Goal: Find specific page/section: Find specific page/section

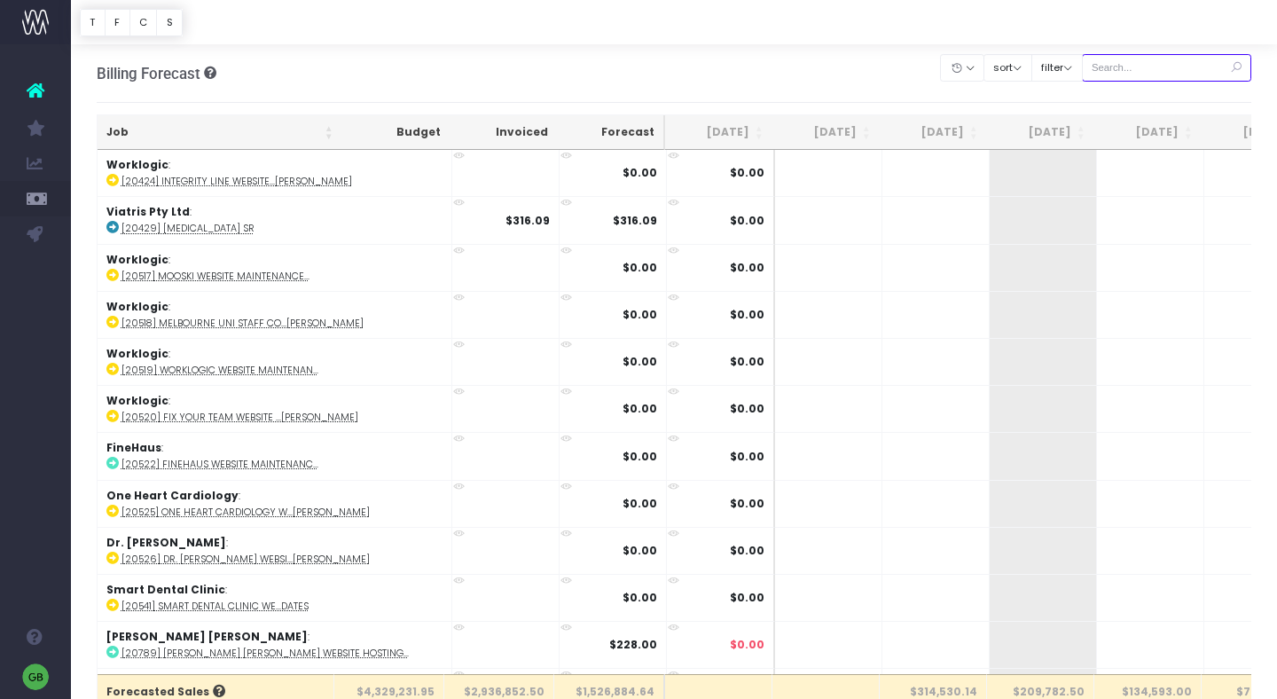
click at [1146, 63] on input "text" at bounding box center [1167, 67] width 170 height 27
click at [1077, 71] on button "filter" at bounding box center [1056, 67] width 51 height 27
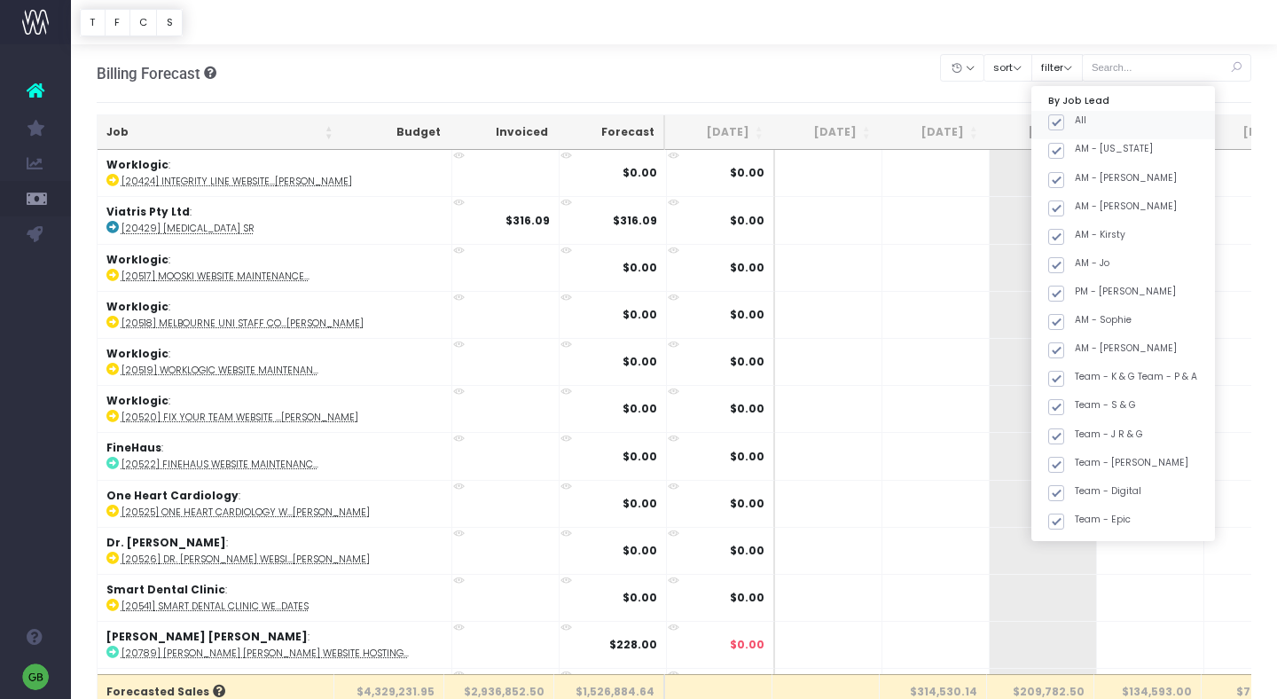
click at [1064, 120] on span at bounding box center [1056, 122] width 16 height 16
click at [1084, 120] on input "All" at bounding box center [1081, 120] width 12 height 12
checkbox input "false"
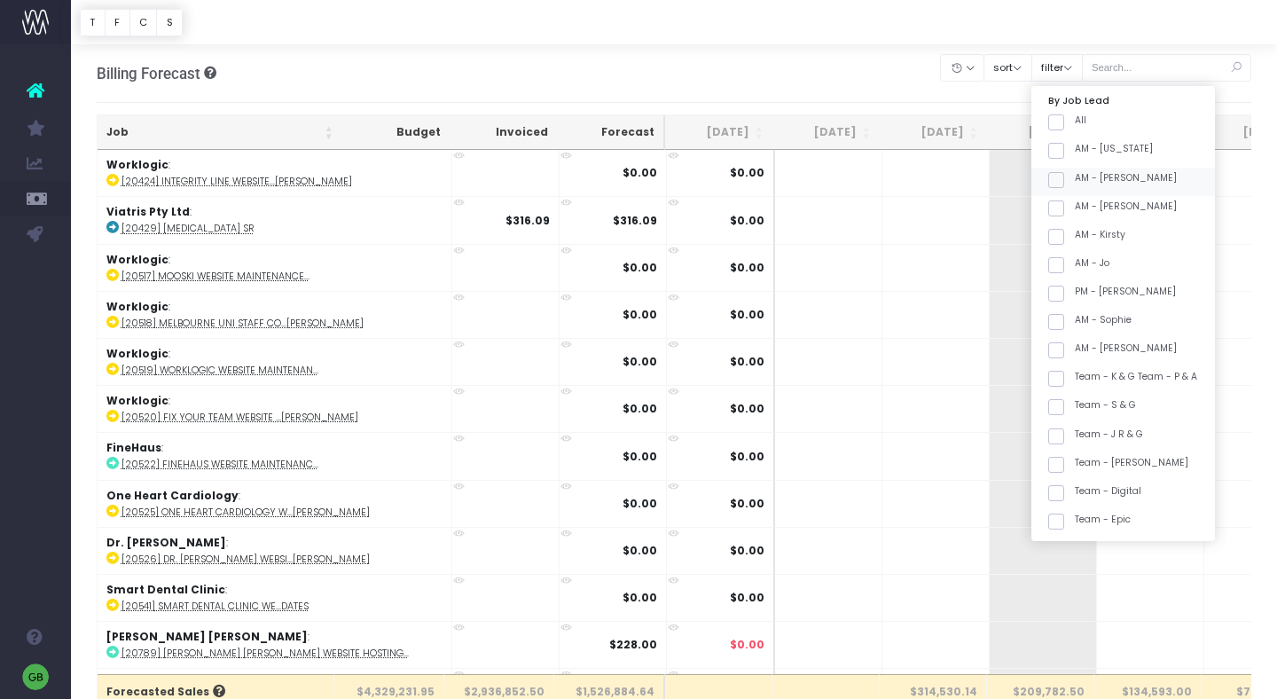
checkbox input "false"
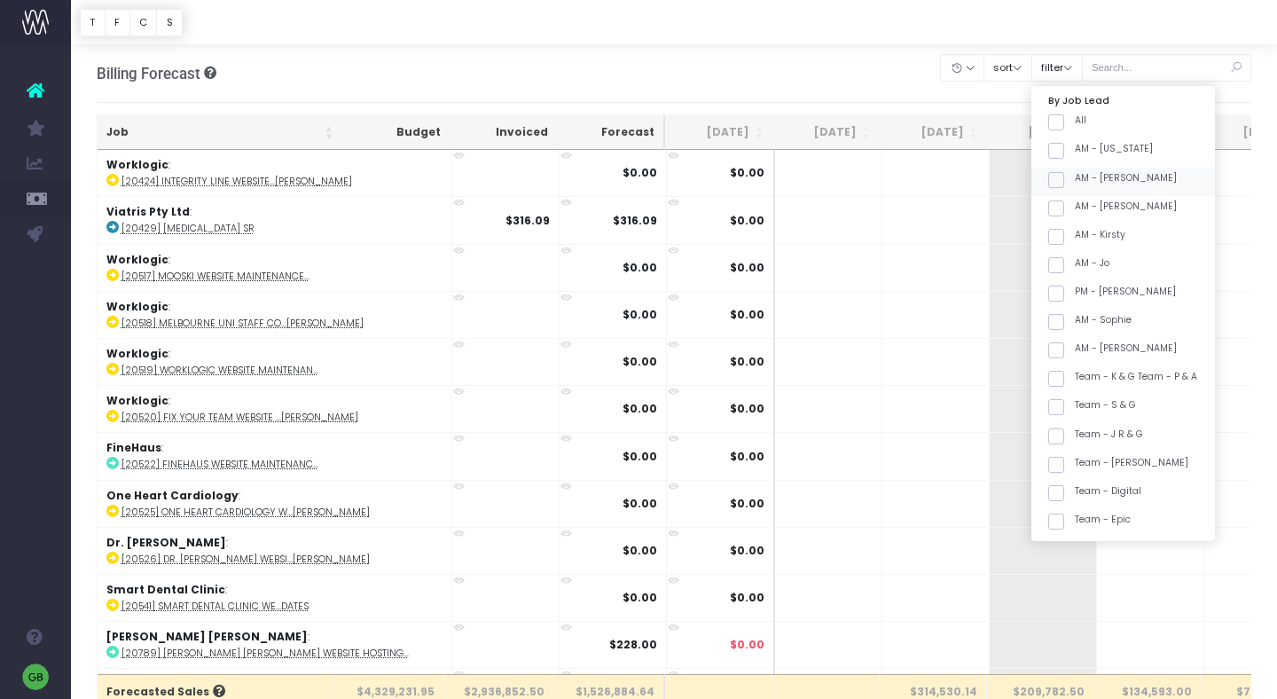
checkbox input "false"
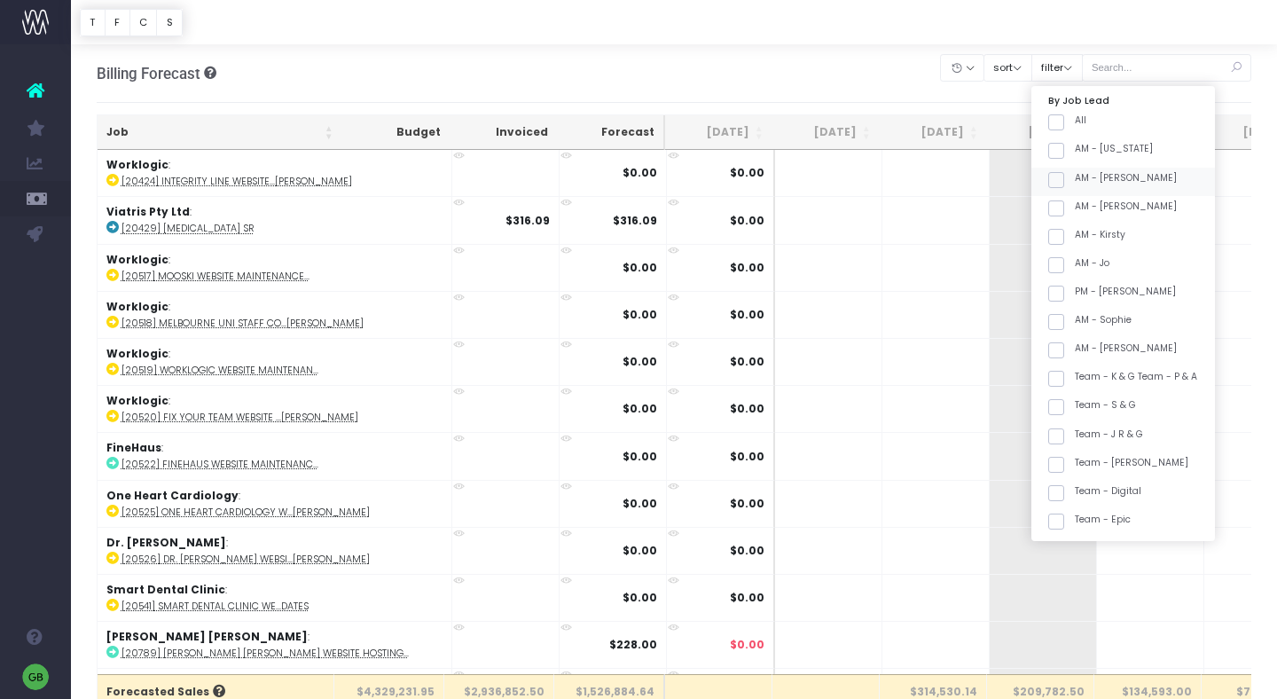
checkbox input "false"
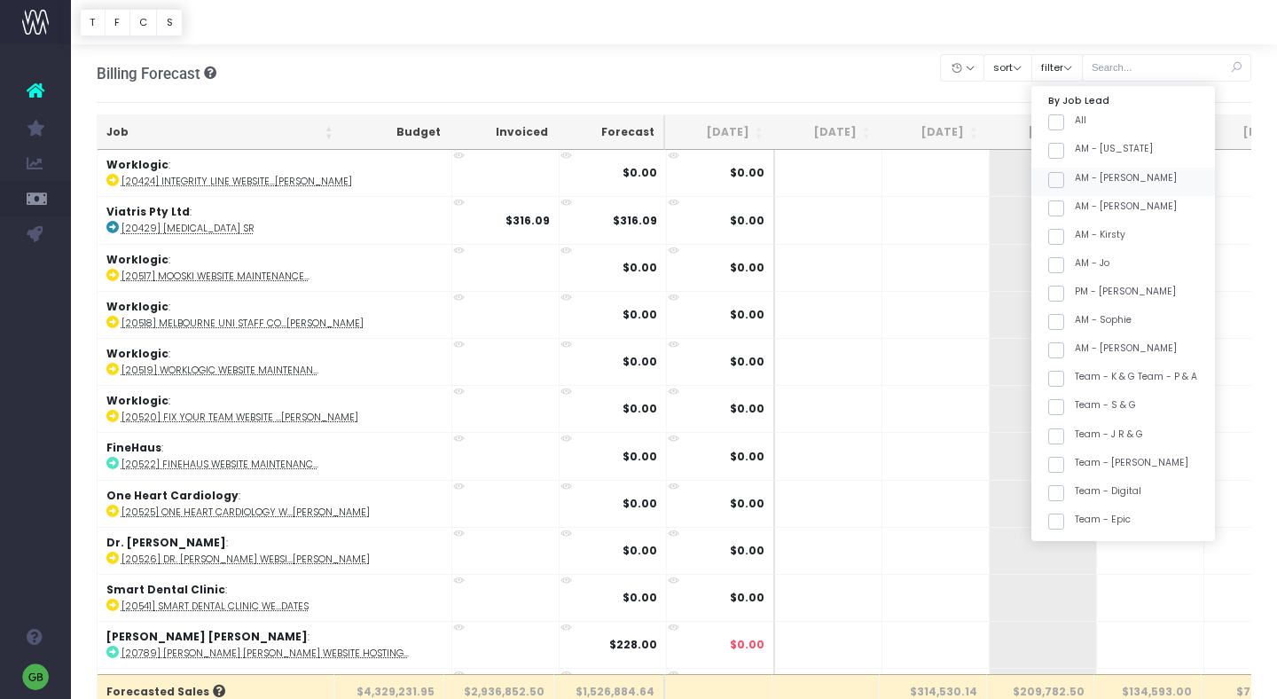
checkbox input "false"
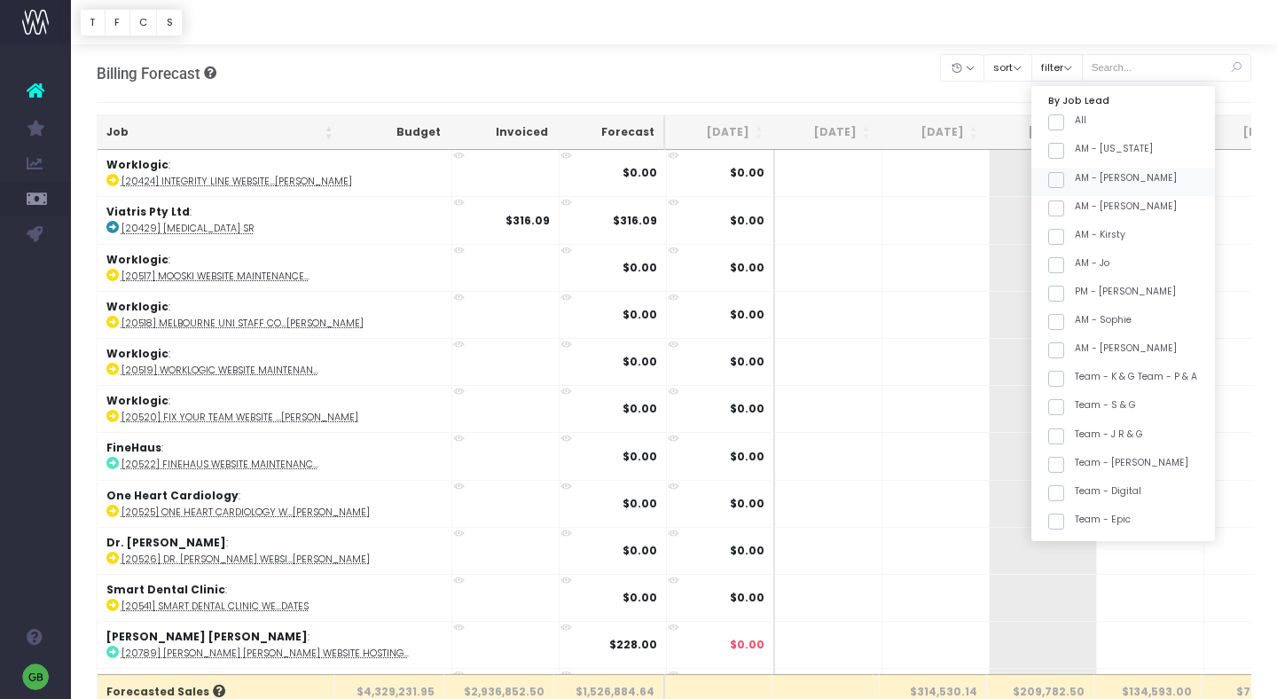
checkbox input "false"
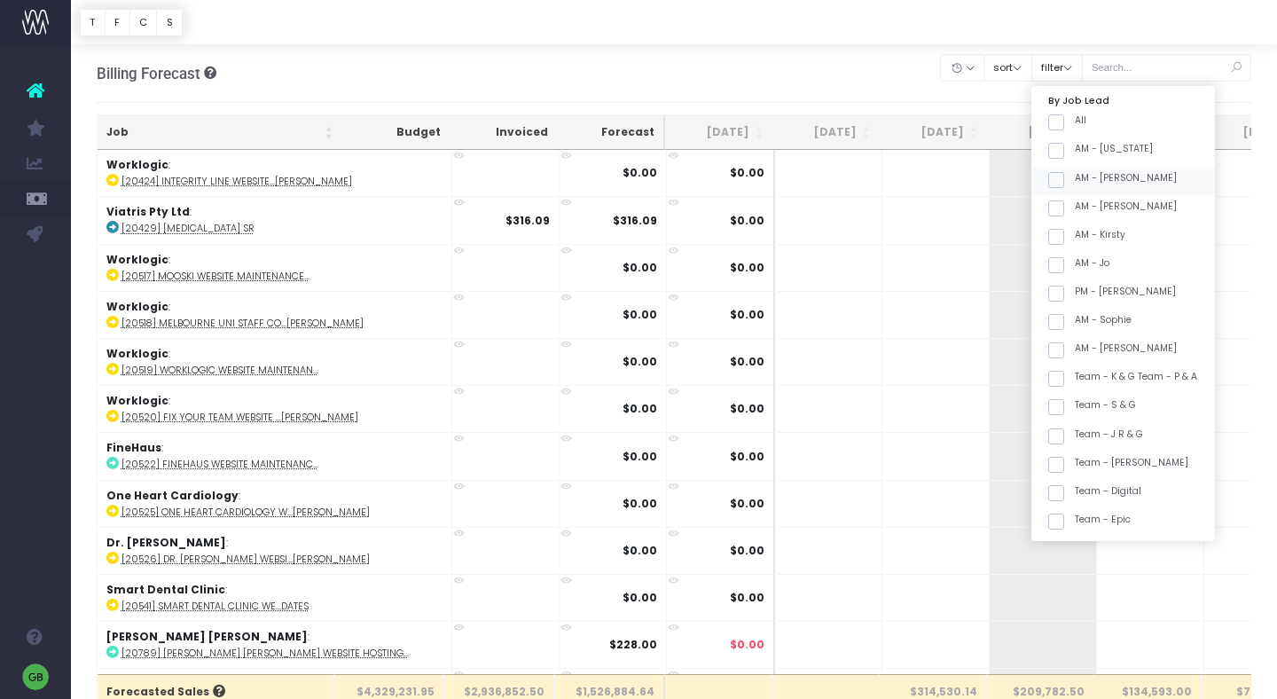
checkbox input "false"
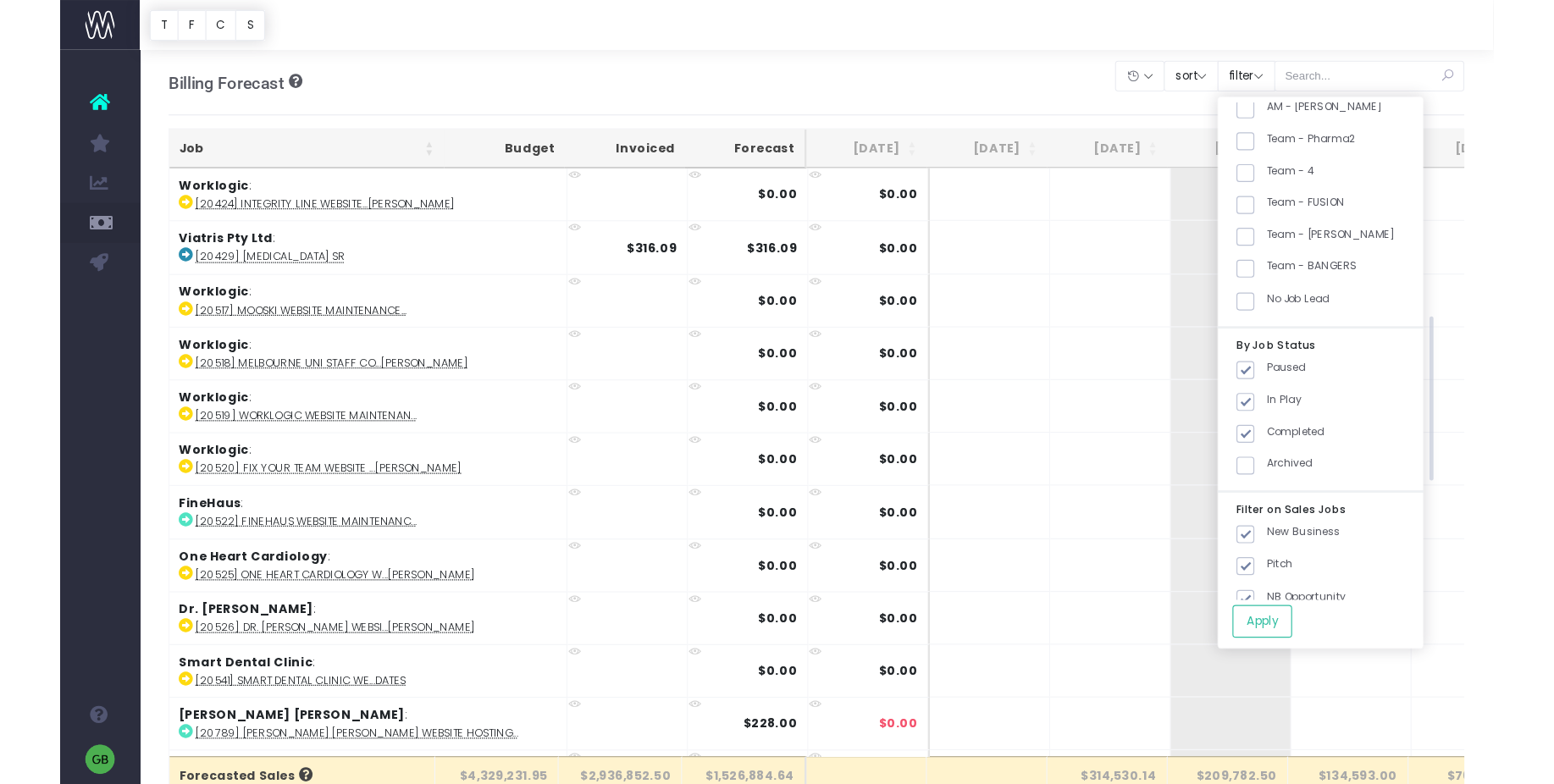
scroll to position [608, 0]
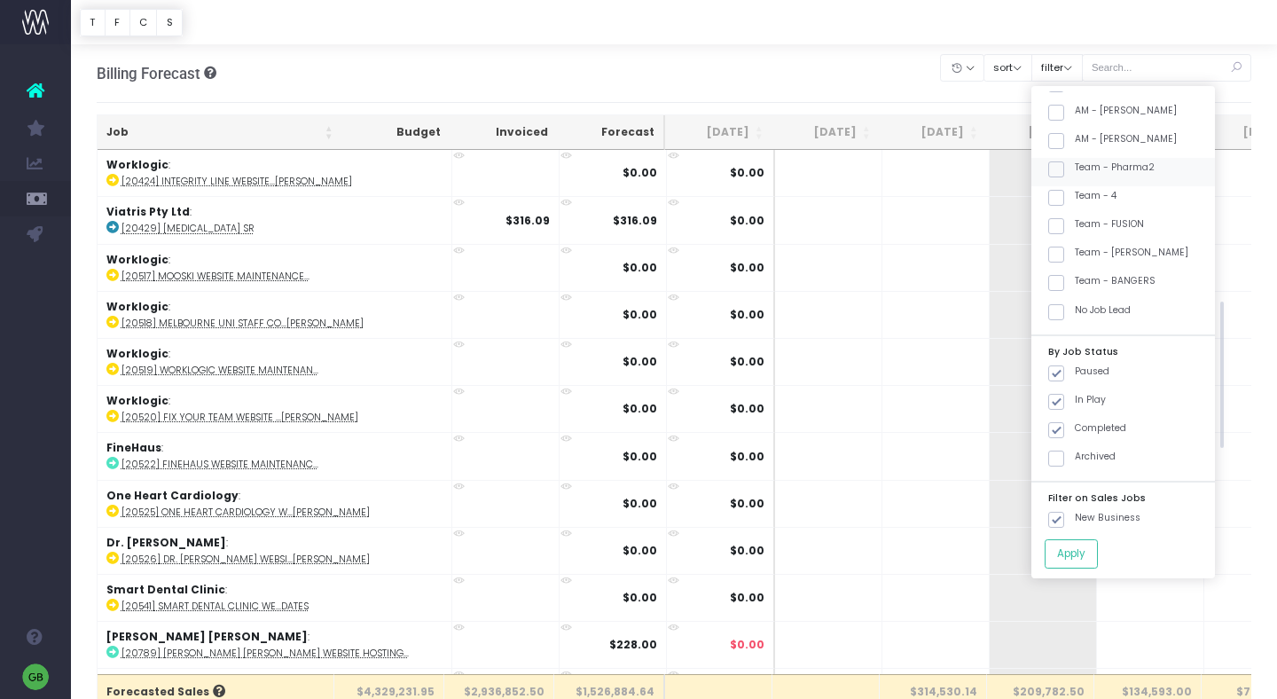
click at [1064, 168] on span at bounding box center [1056, 169] width 16 height 16
click at [1077, 168] on input "Team - Pharma2" at bounding box center [1081, 167] width 12 height 12
checkbox input "true"
drag, startPoint x: 1082, startPoint y: 280, endPoint x: 1064, endPoint y: 276, distance: 18.3
click at [1064, 280] on span at bounding box center [1056, 283] width 16 height 16
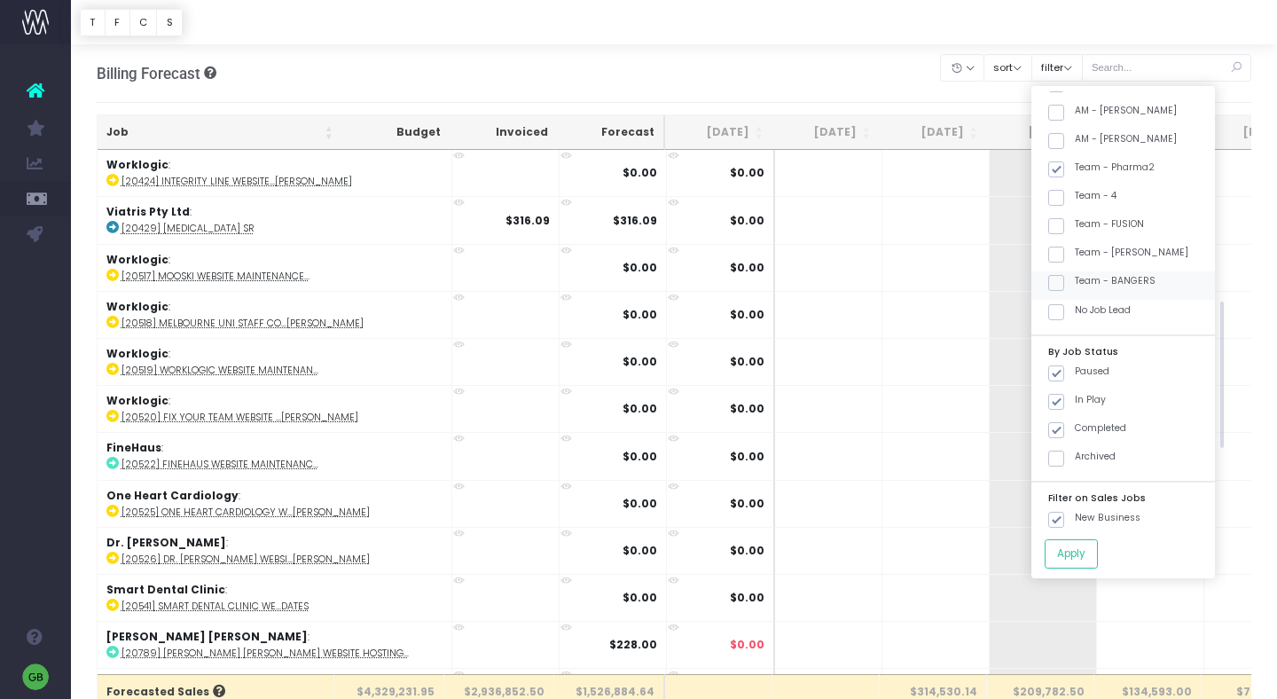
click at [1081, 280] on input "Team - BANGERS" at bounding box center [1081, 280] width 12 height 12
checkbox input "true"
drag, startPoint x: 1106, startPoint y: 545, endPoint x: 1258, endPoint y: 105, distance: 466.4
click at [1098, 545] on button "Apply" at bounding box center [1071, 553] width 53 height 29
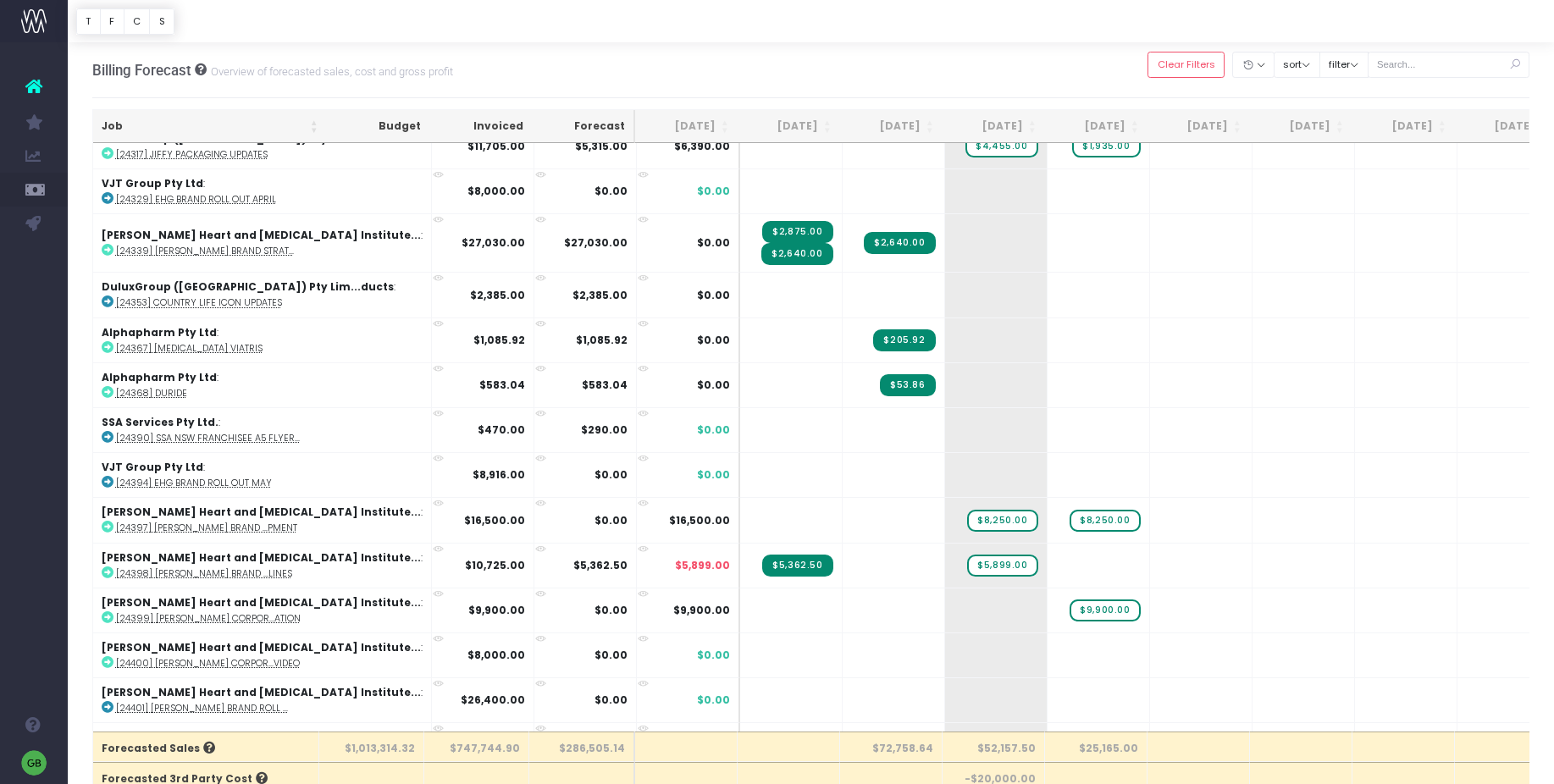
scroll to position [2979, 0]
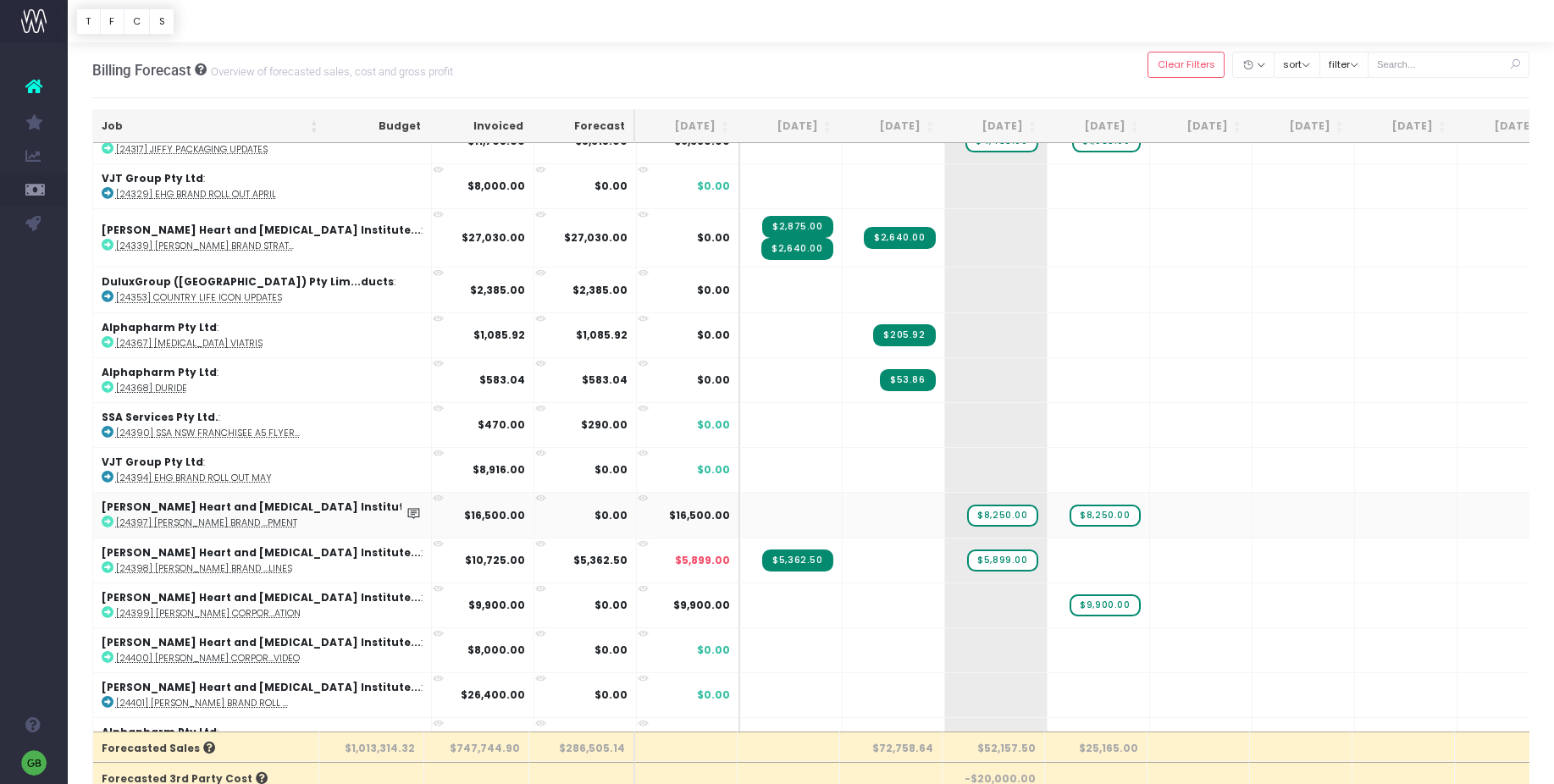
click at [287, 523] on abbr "[24397] [PERSON_NAME] Brand ...pment" at bounding box center [206, 522] width 181 height 12
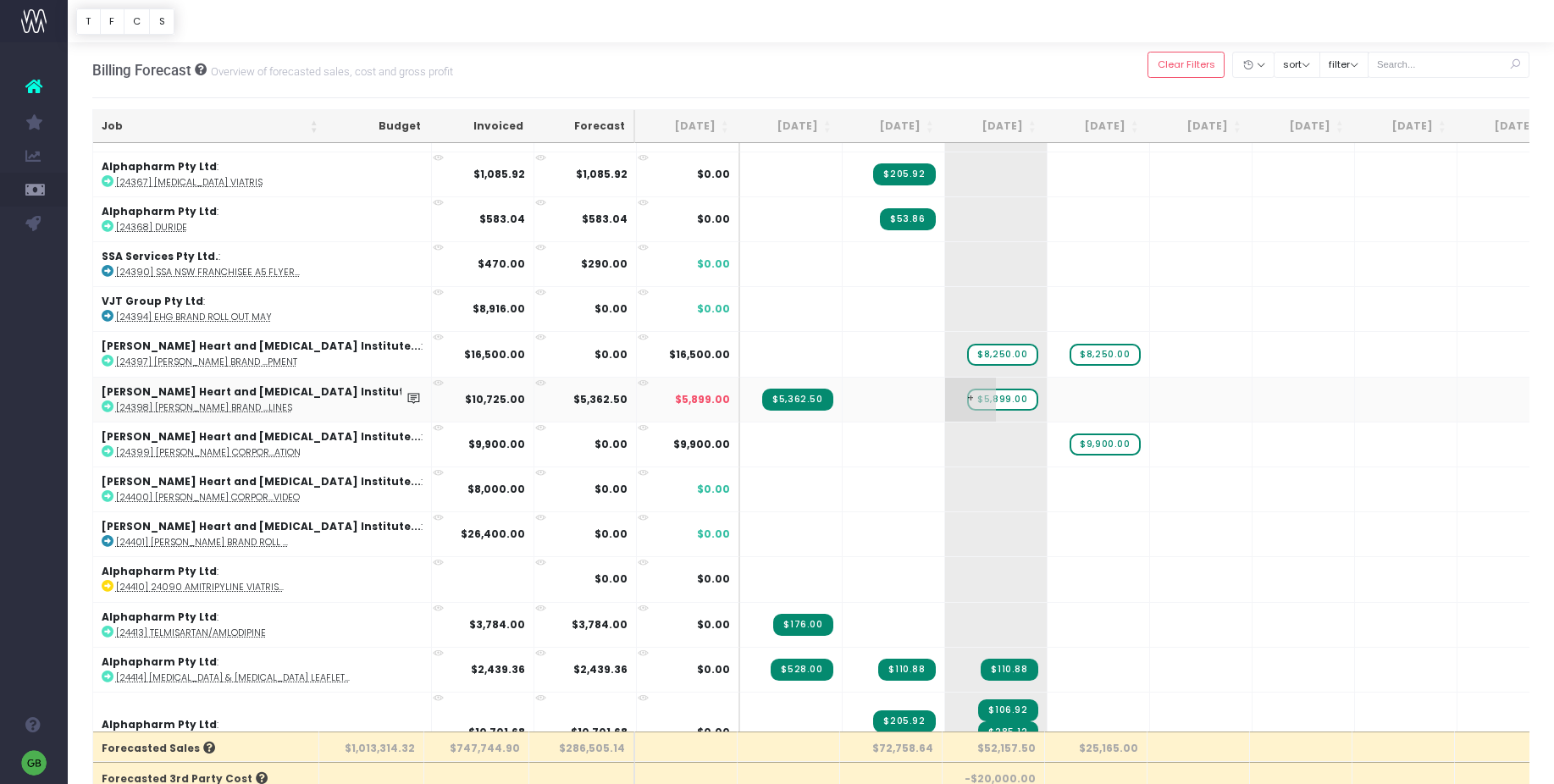
scroll to position [3164, 0]
